Goal: Task Accomplishment & Management: Use online tool/utility

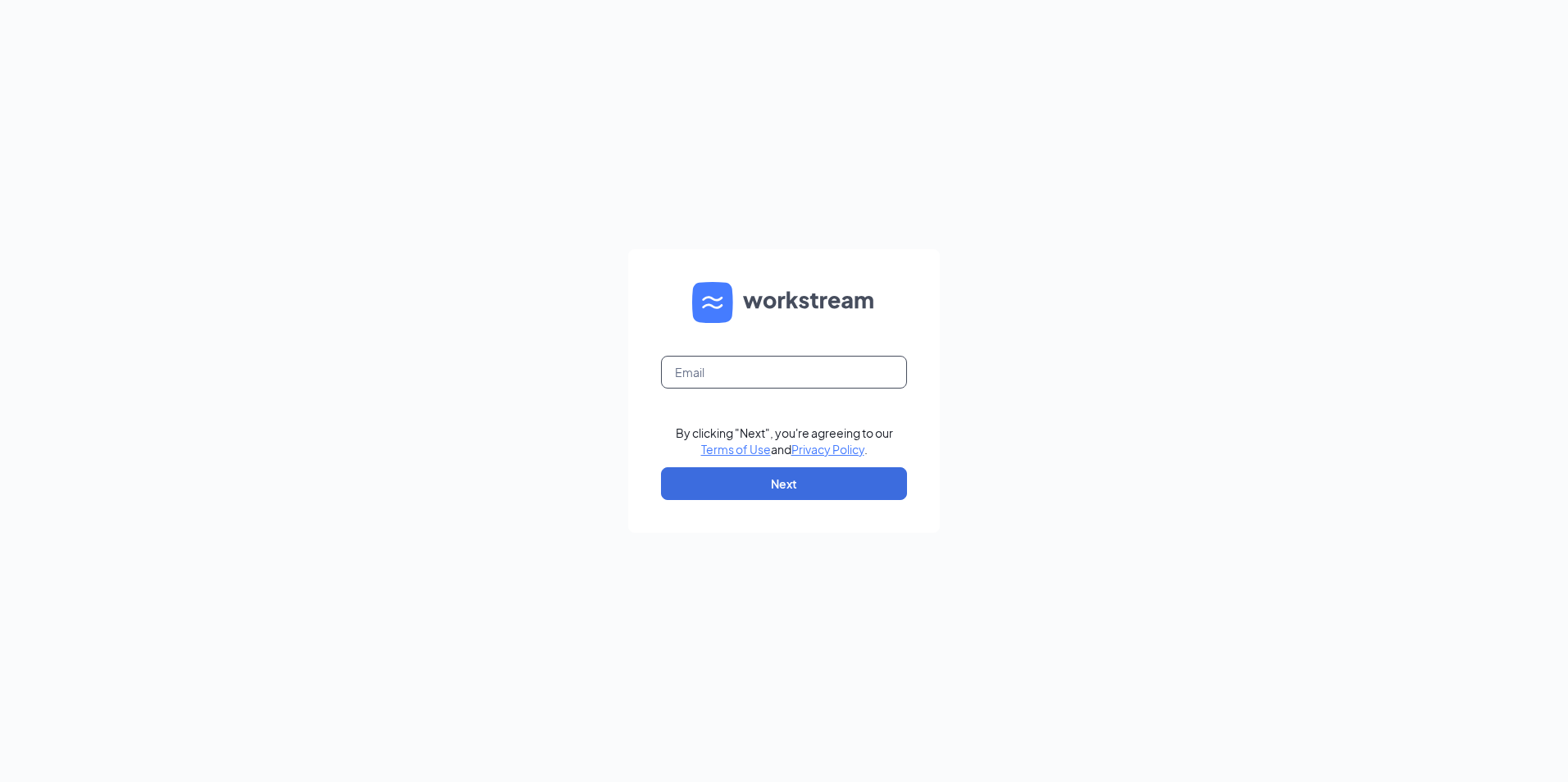
click at [840, 370] on input "text" at bounding box center [783, 372] width 246 height 33
type input "[EMAIL_ADDRESS][DOMAIN_NAME]"
click at [767, 488] on button "Next" at bounding box center [783, 483] width 246 height 33
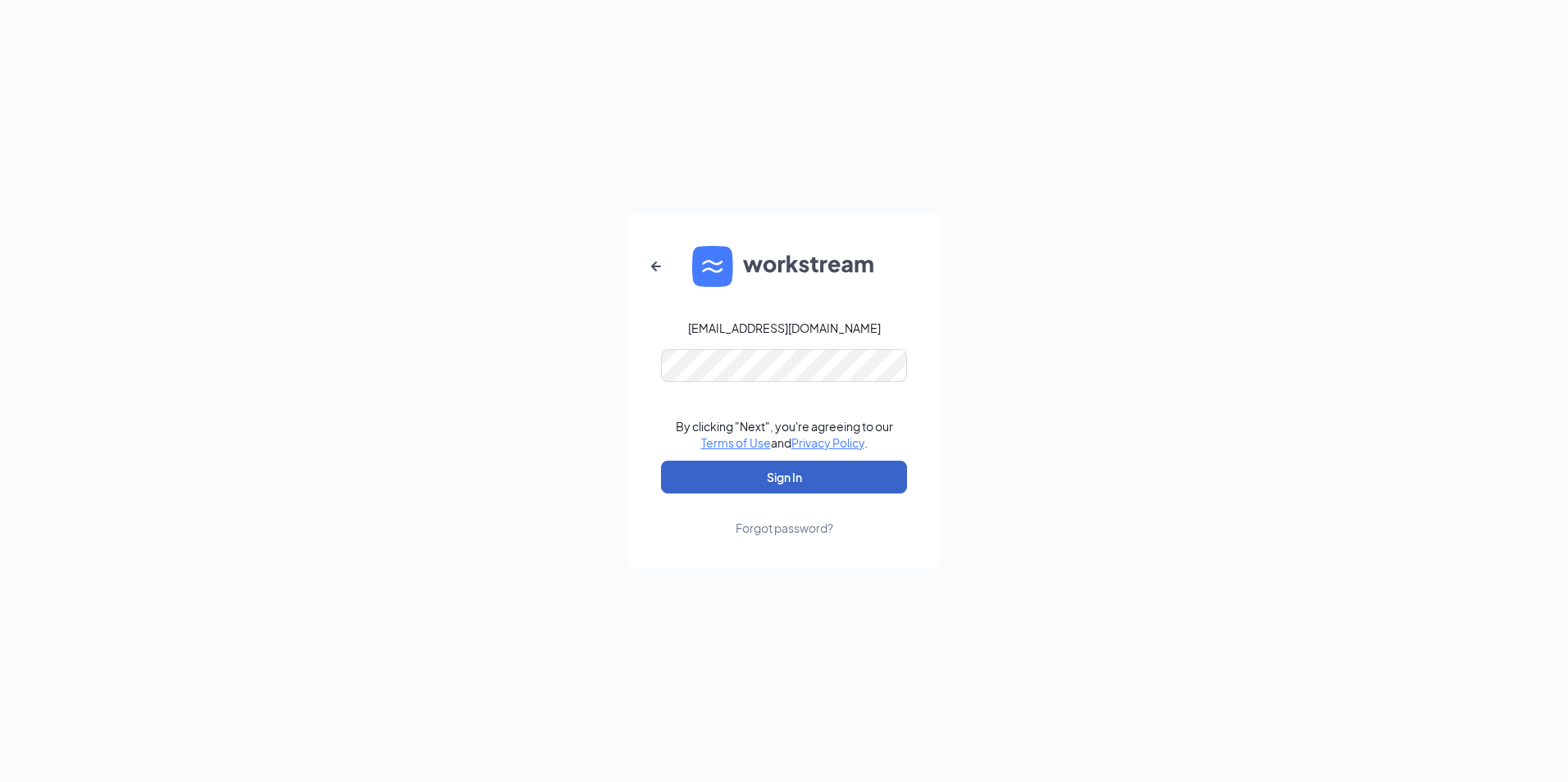
click at [773, 481] on button "Sign In" at bounding box center [783, 477] width 246 height 33
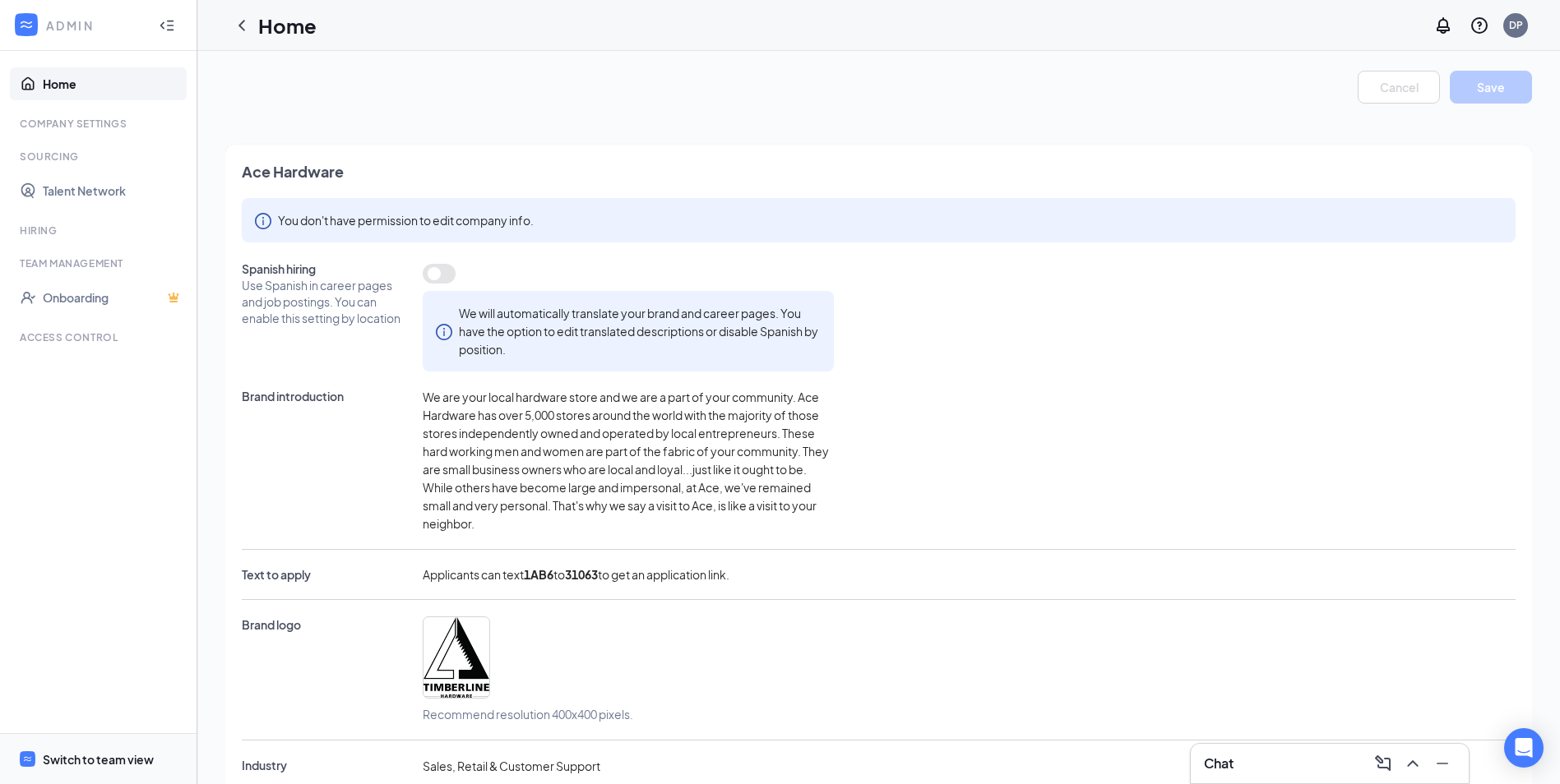
click at [82, 755] on div "Switch to team view" at bounding box center [99, 759] width 111 height 16
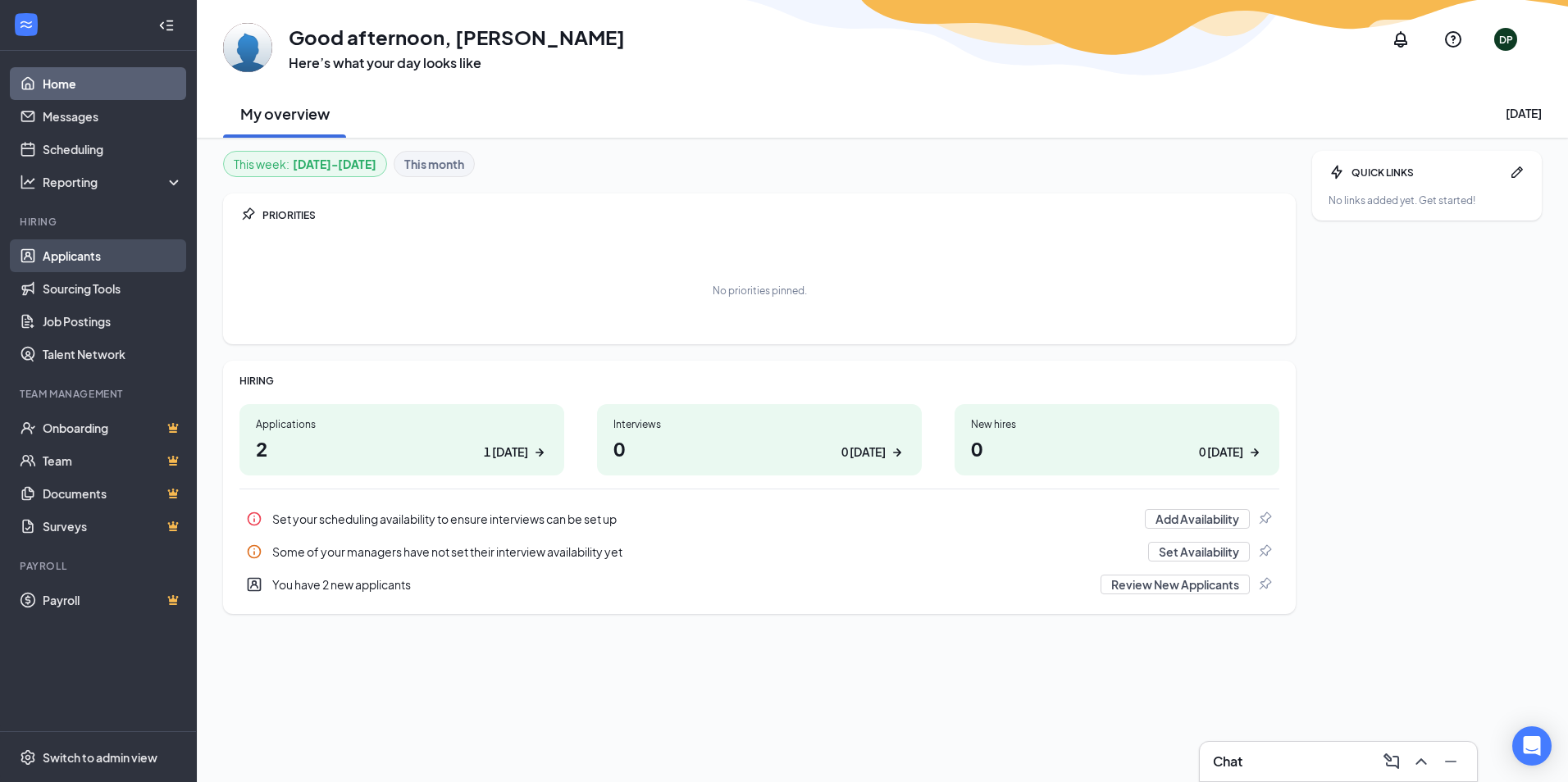
click at [78, 255] on link "Applicants" at bounding box center [113, 256] width 140 height 33
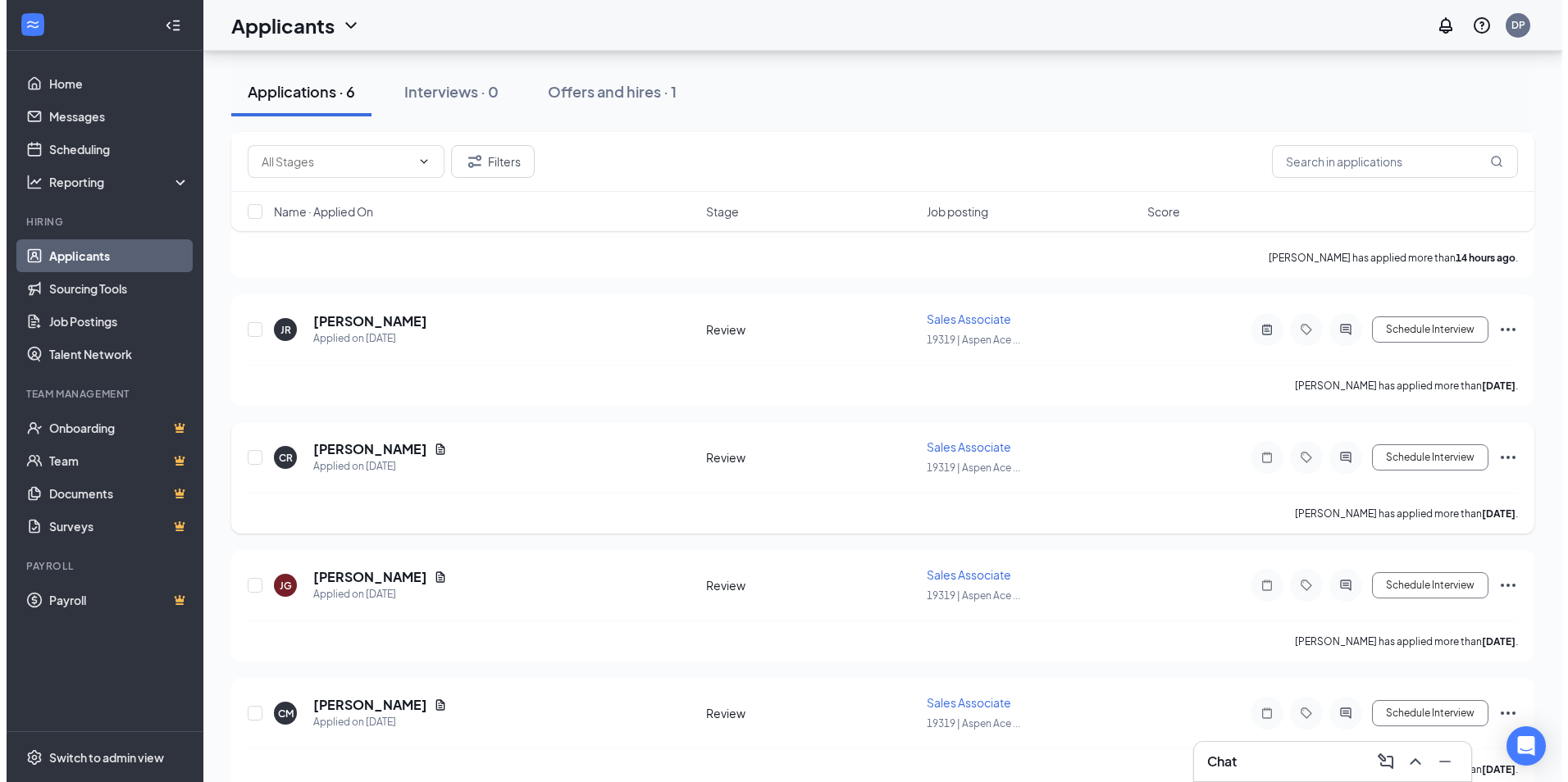
scroll to position [385, 0]
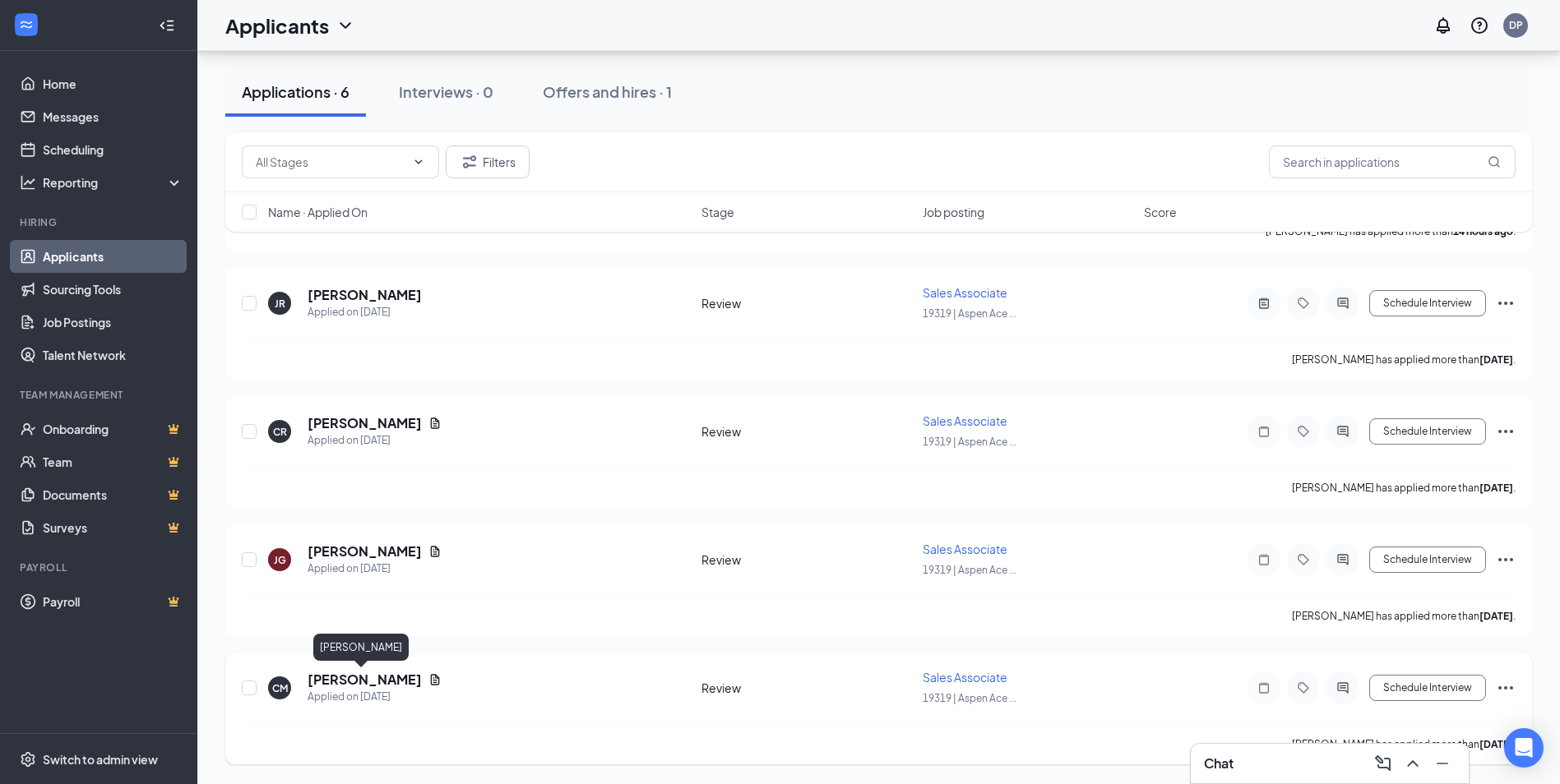
click at [368, 682] on h5 "Charlie Miller" at bounding box center [364, 679] width 114 height 18
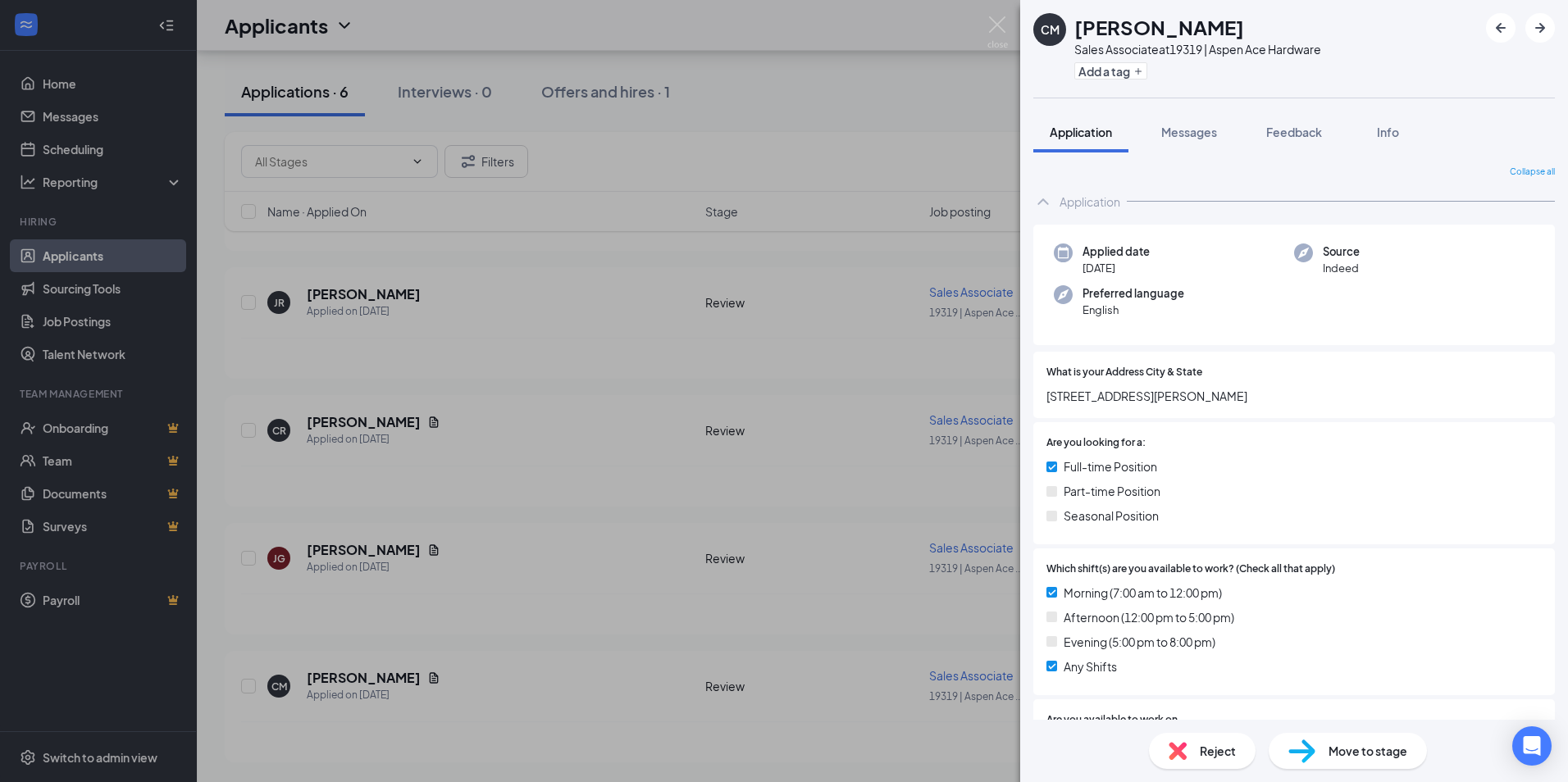
click at [400, 678] on div "CM Charlie Miller Sales Associate at 19319 | Aspen Ace Hardware Add a tag Appli…" at bounding box center [784, 391] width 1568 height 782
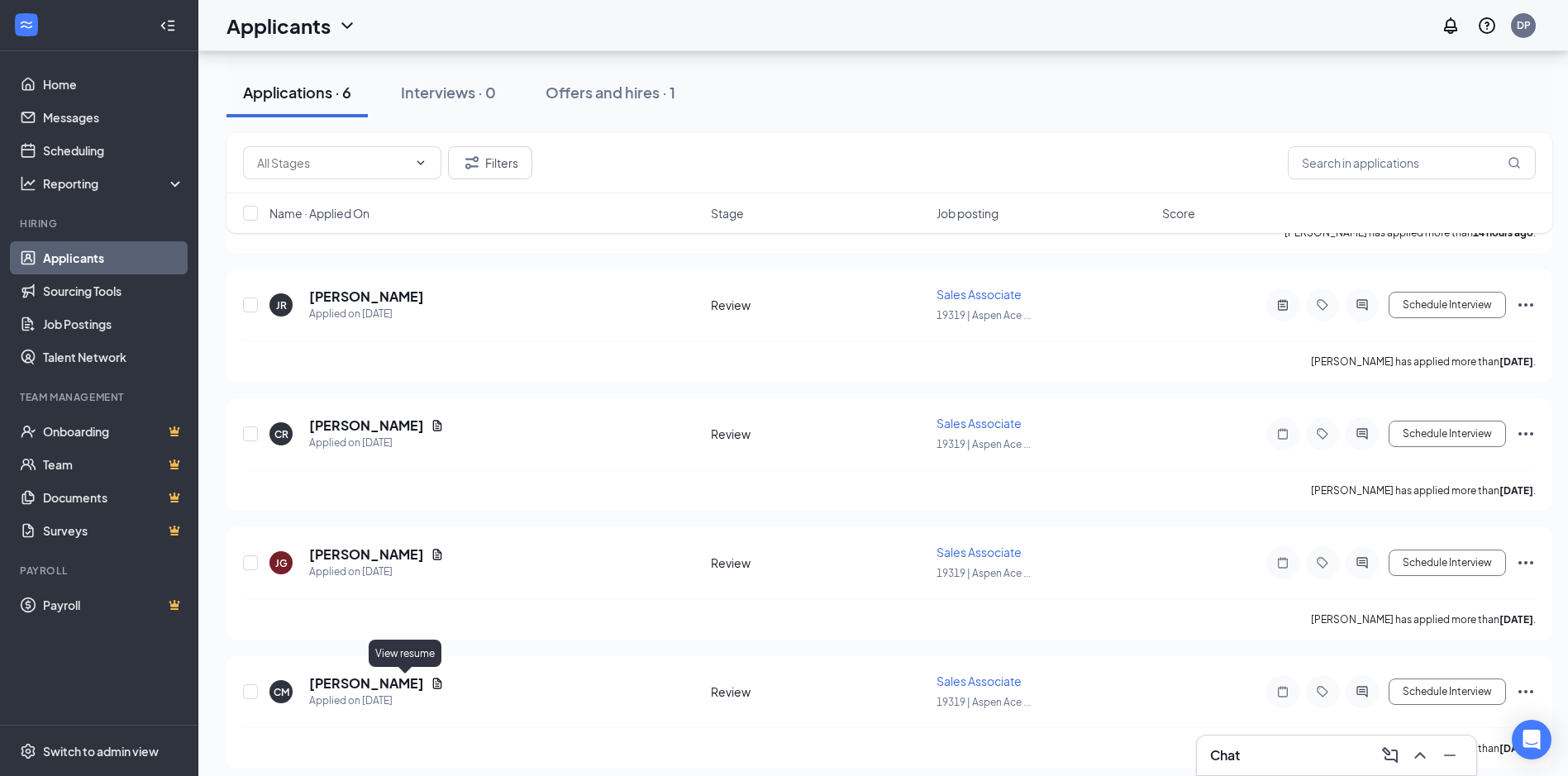
click at [433, 683] on icon "Document" at bounding box center [437, 682] width 9 height 11
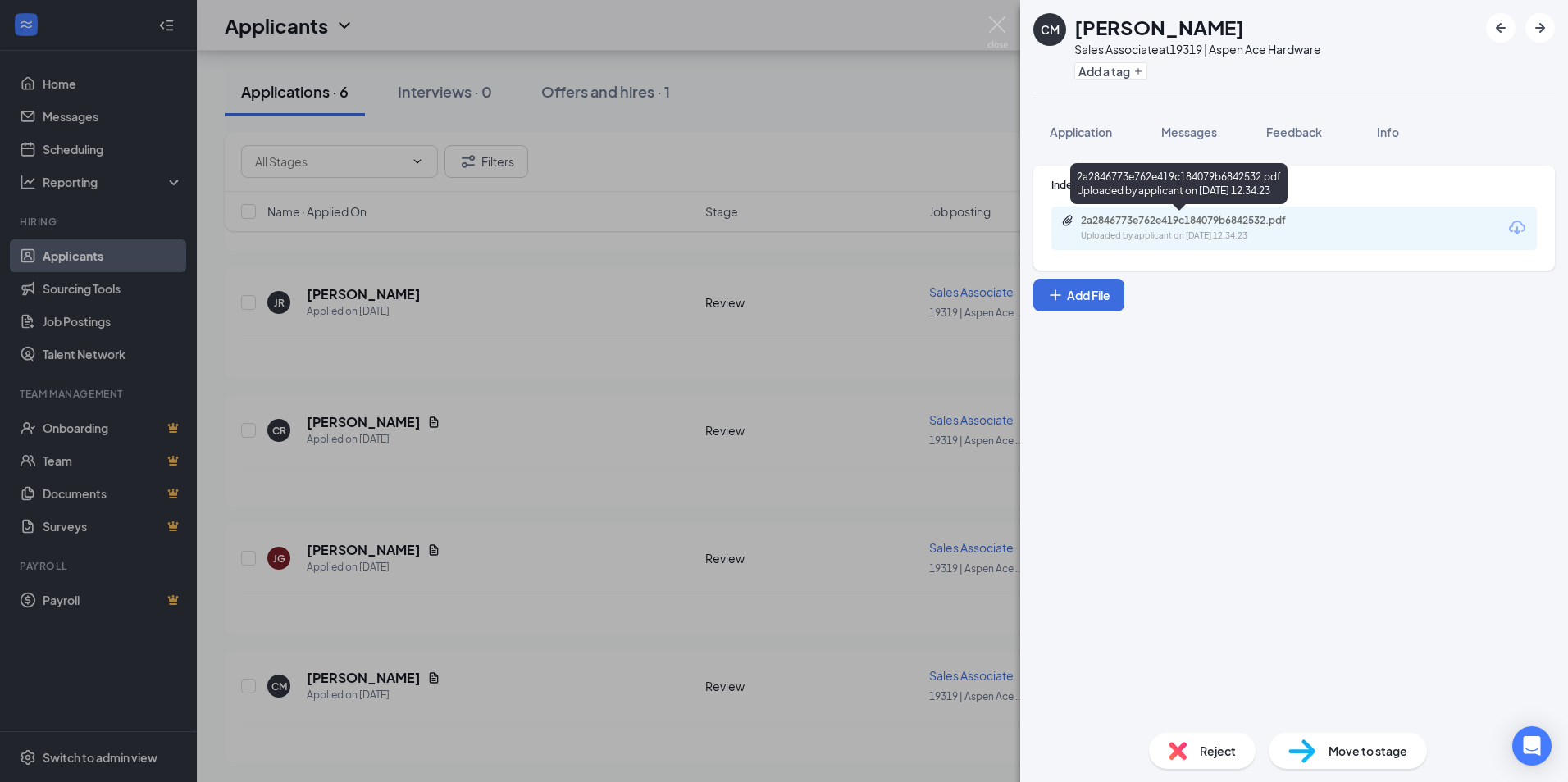
click at [1152, 221] on div "2a2846773e762e419c184079b6842532.pdf" at bounding box center [1196, 221] width 230 height 13
